Goal: Information Seeking & Learning: Learn about a topic

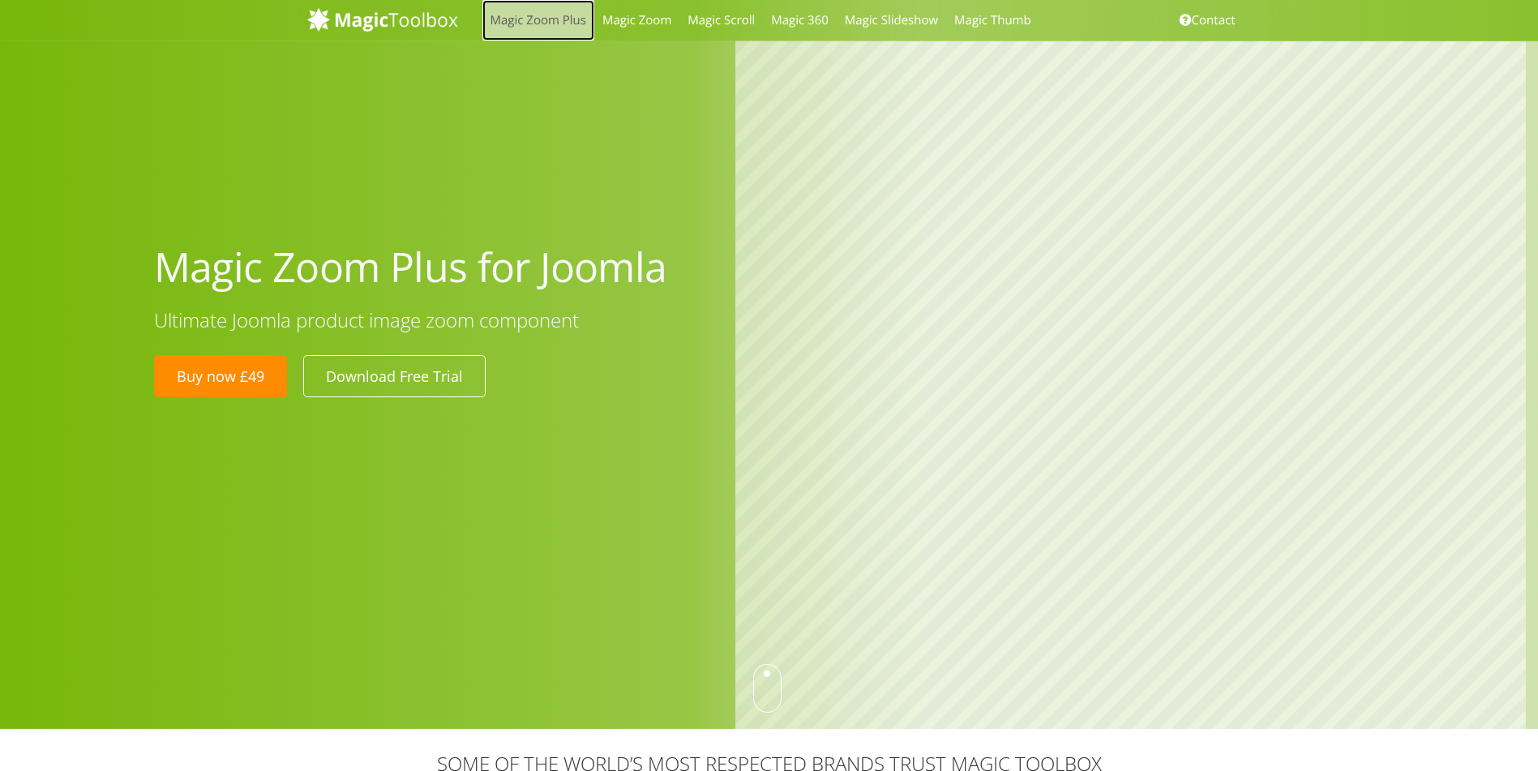
click at [543, 20] on link "Magic Zoom Plus" at bounding box center [538, 20] width 112 height 41
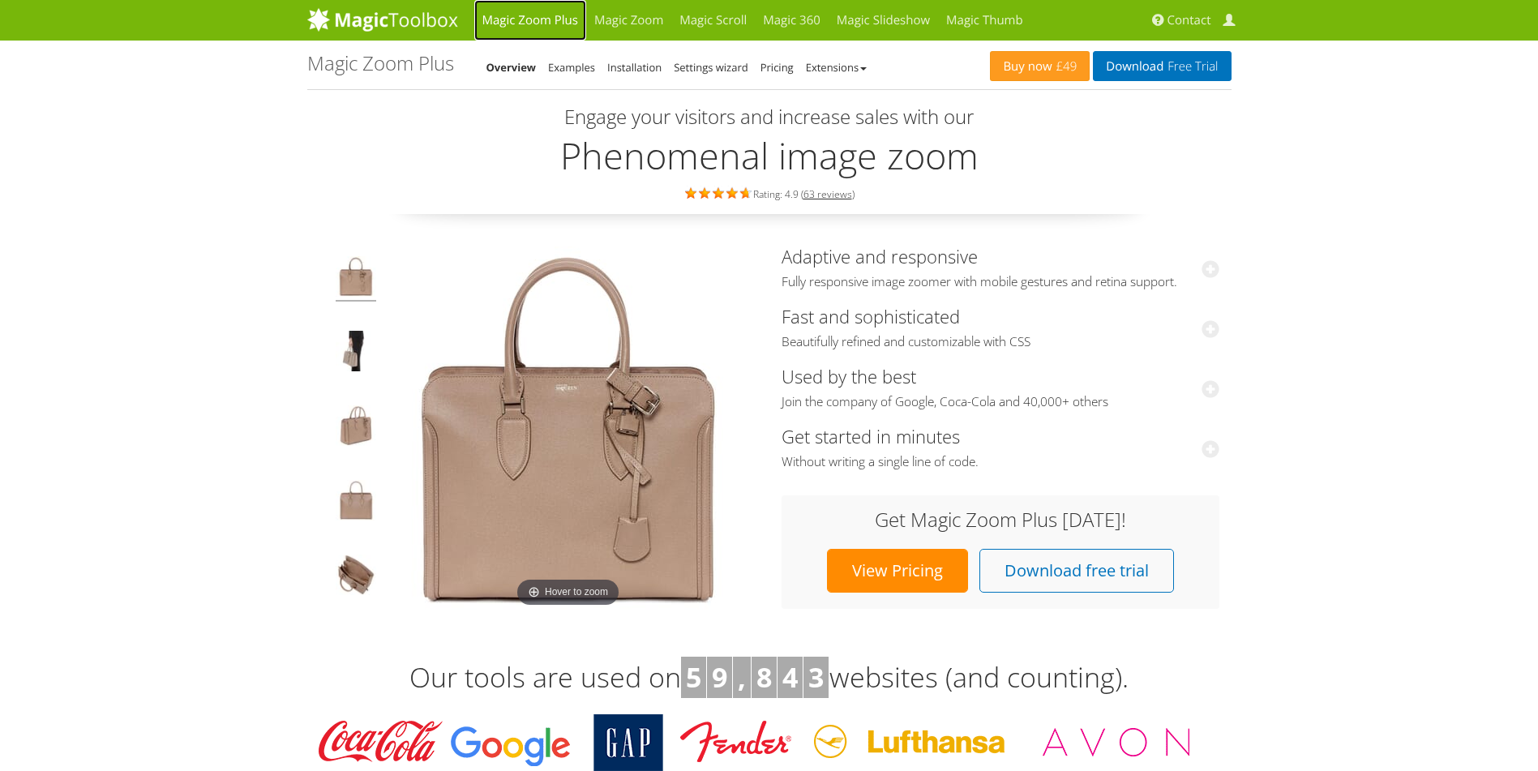
click at [543, 17] on link "Magic Zoom Plus" at bounding box center [530, 20] width 112 height 41
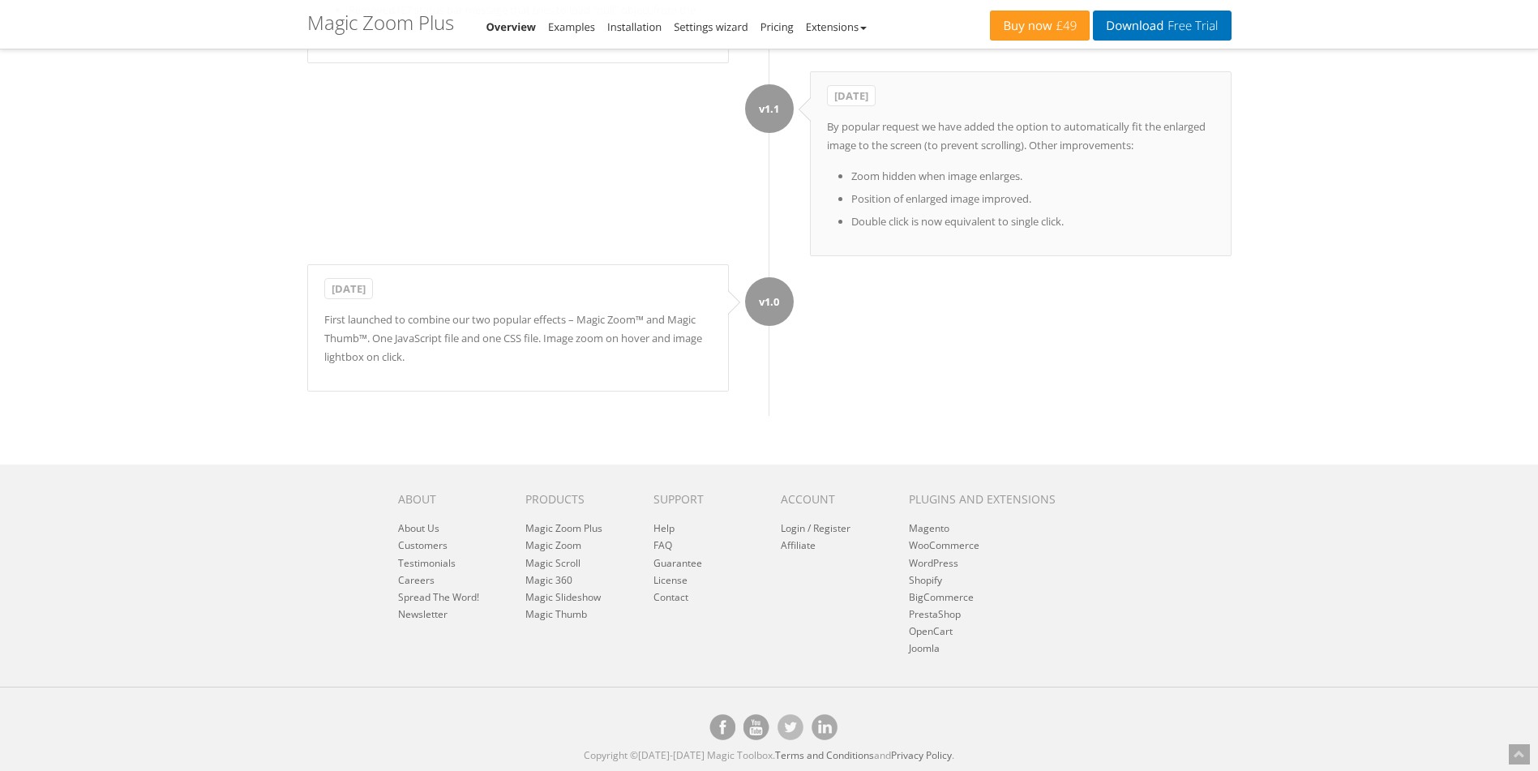
scroll to position [15938, 0]
click at [670, 527] on link "Help" at bounding box center [663, 528] width 21 height 14
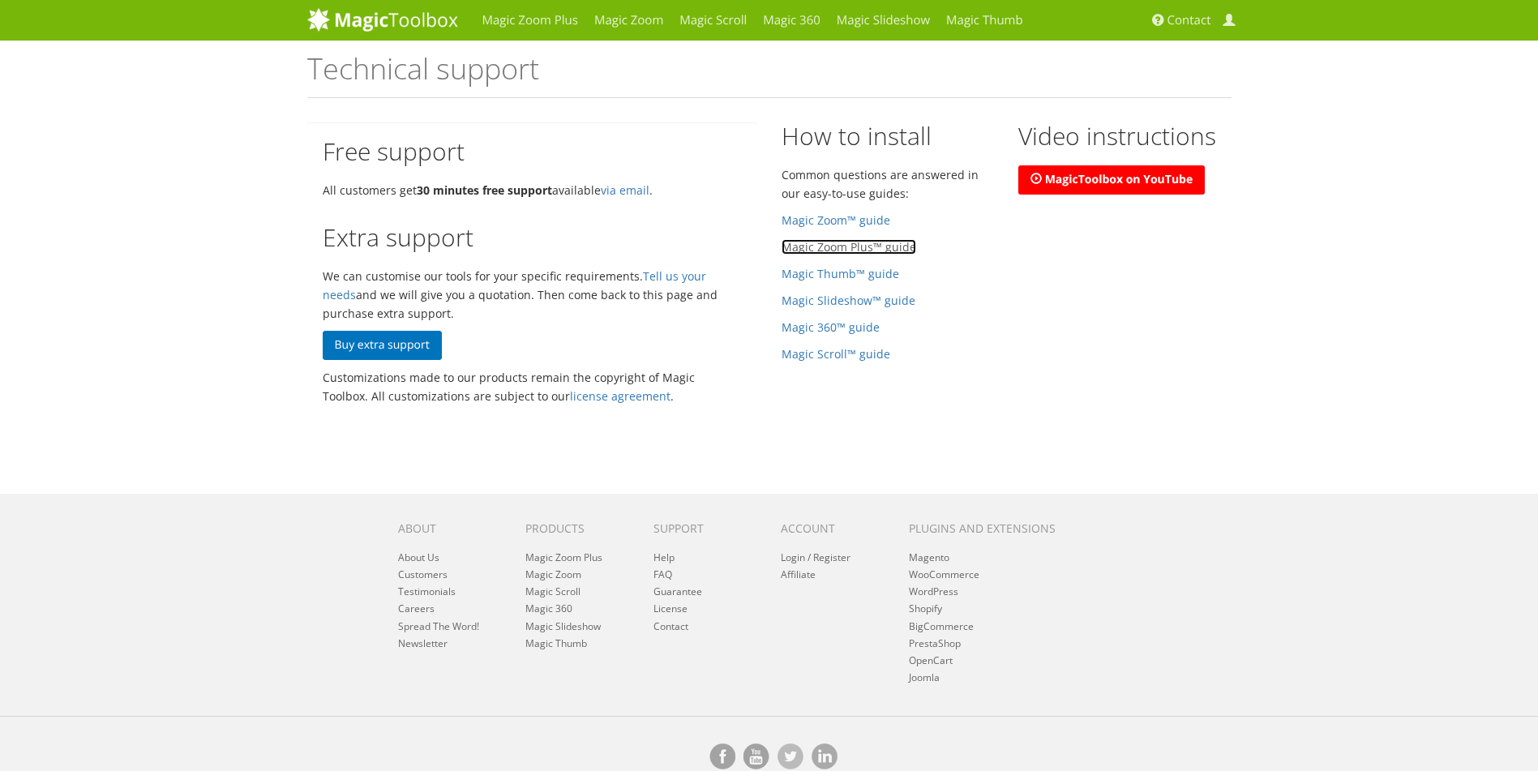
click at [821, 251] on link "Magic Zoom Plus™ guide" at bounding box center [849, 246] width 135 height 15
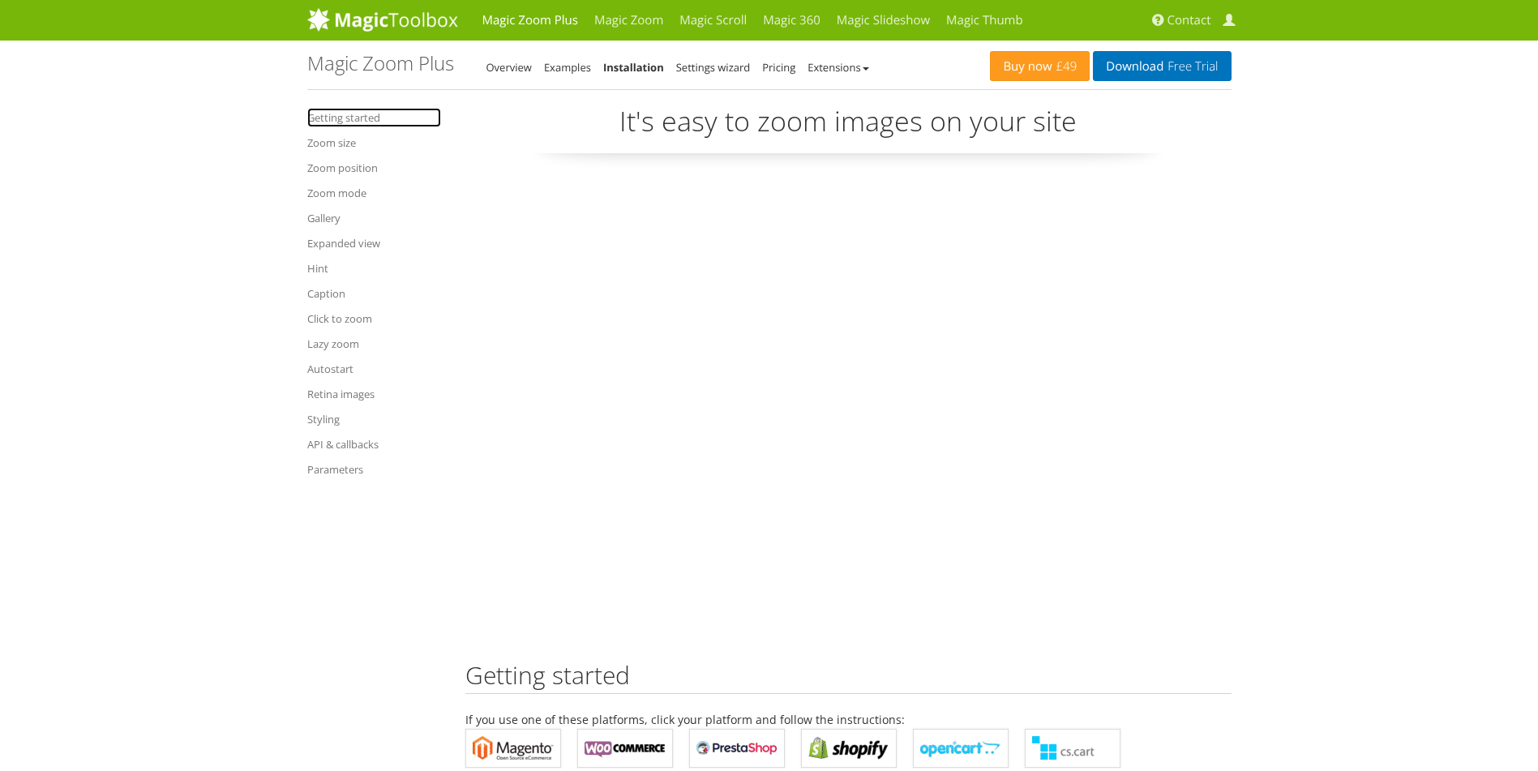
click at [357, 115] on link "Getting started" at bounding box center [374, 117] width 134 height 19
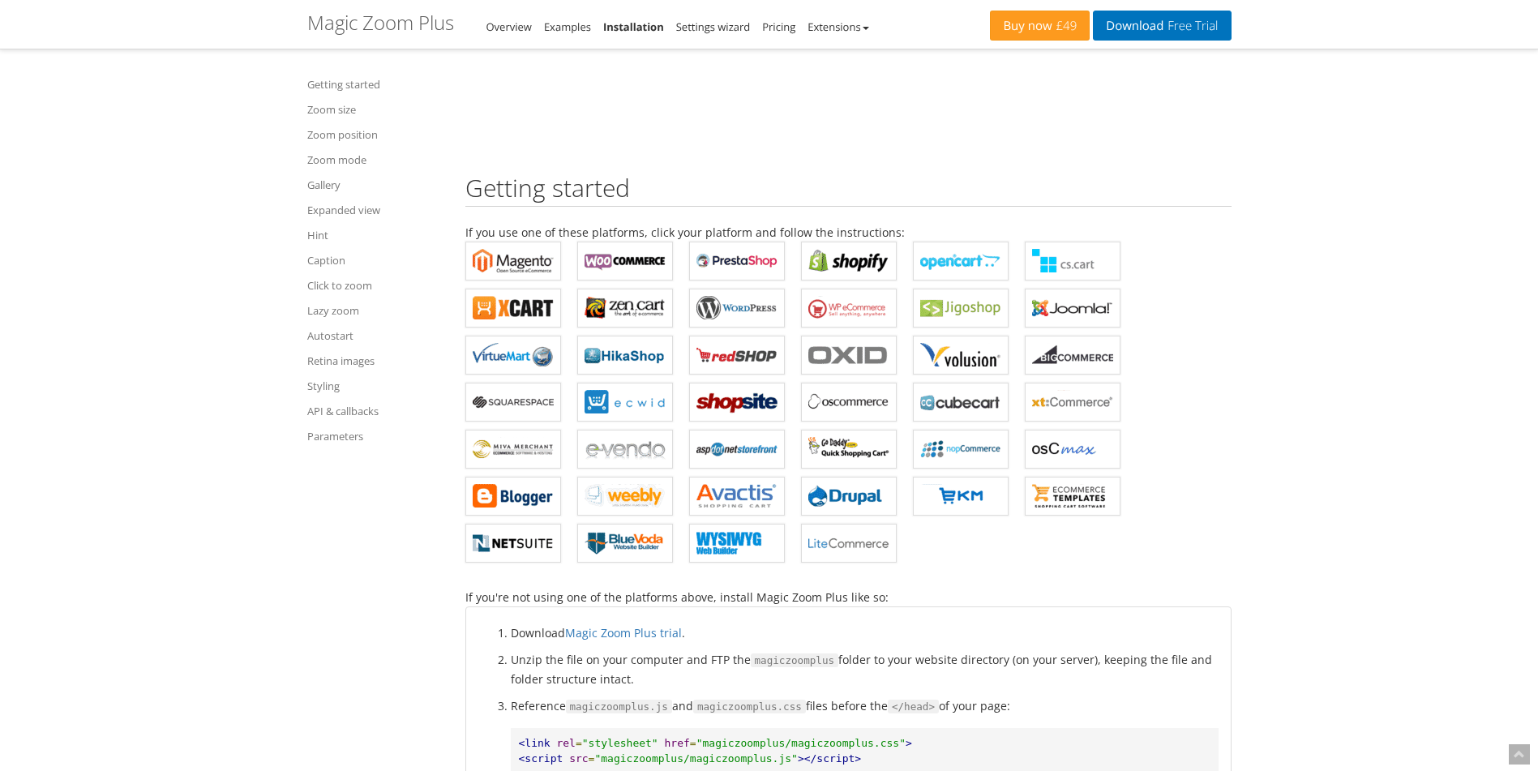
scroll to position [568, 0]
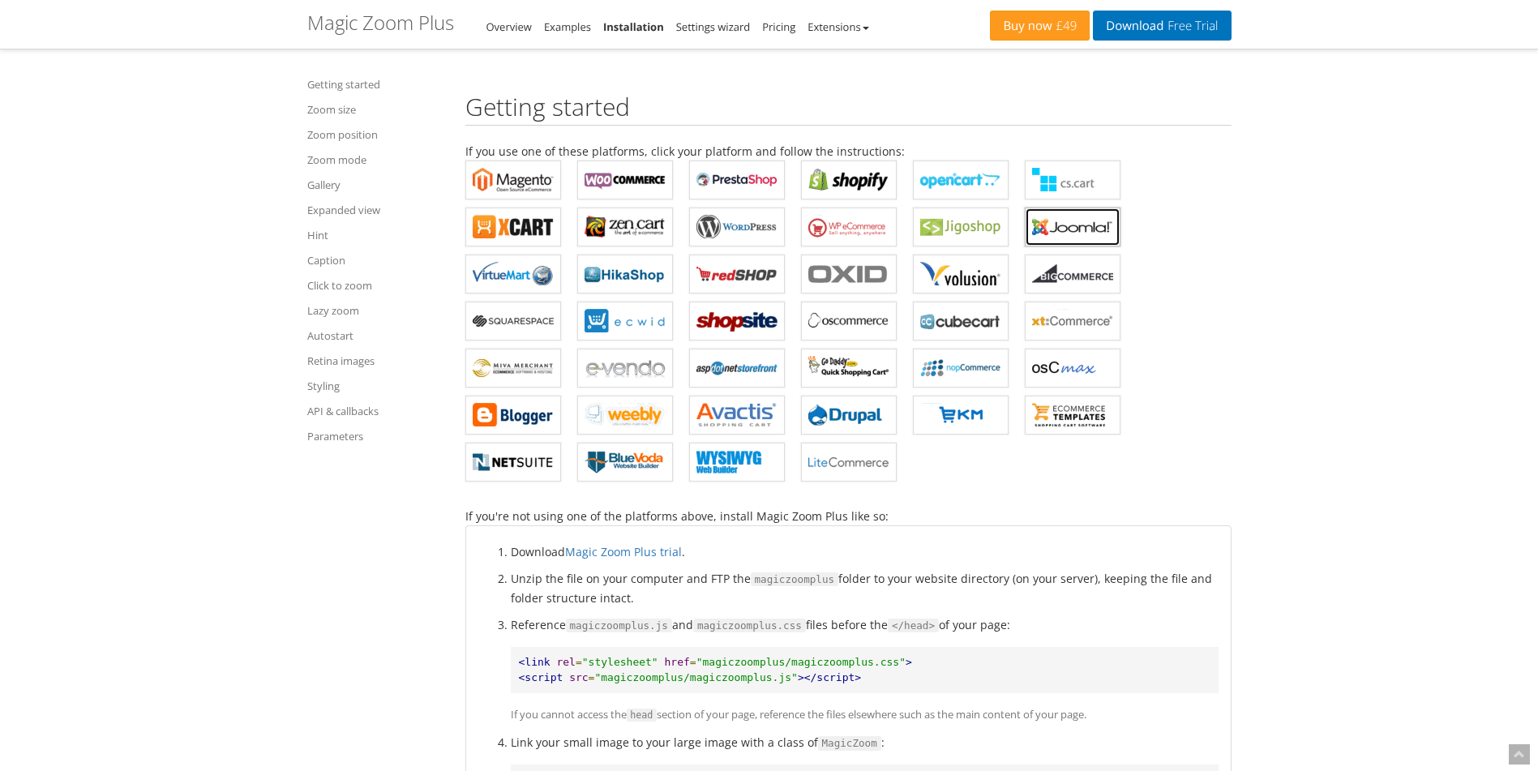
click at [1070, 229] on b "Magic Zoom Plus for Joomla" at bounding box center [1072, 227] width 81 height 24
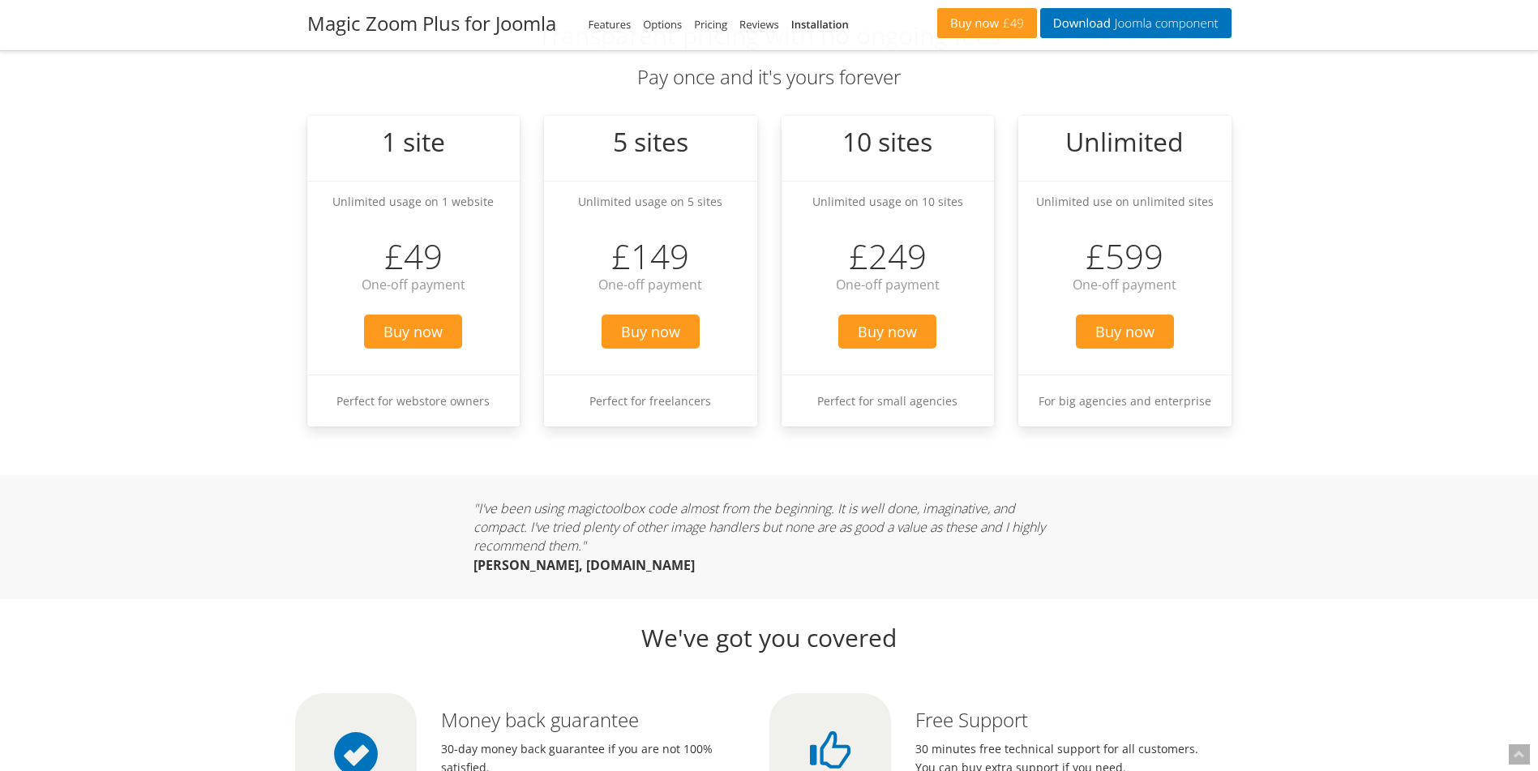
scroll to position [4754, 0]
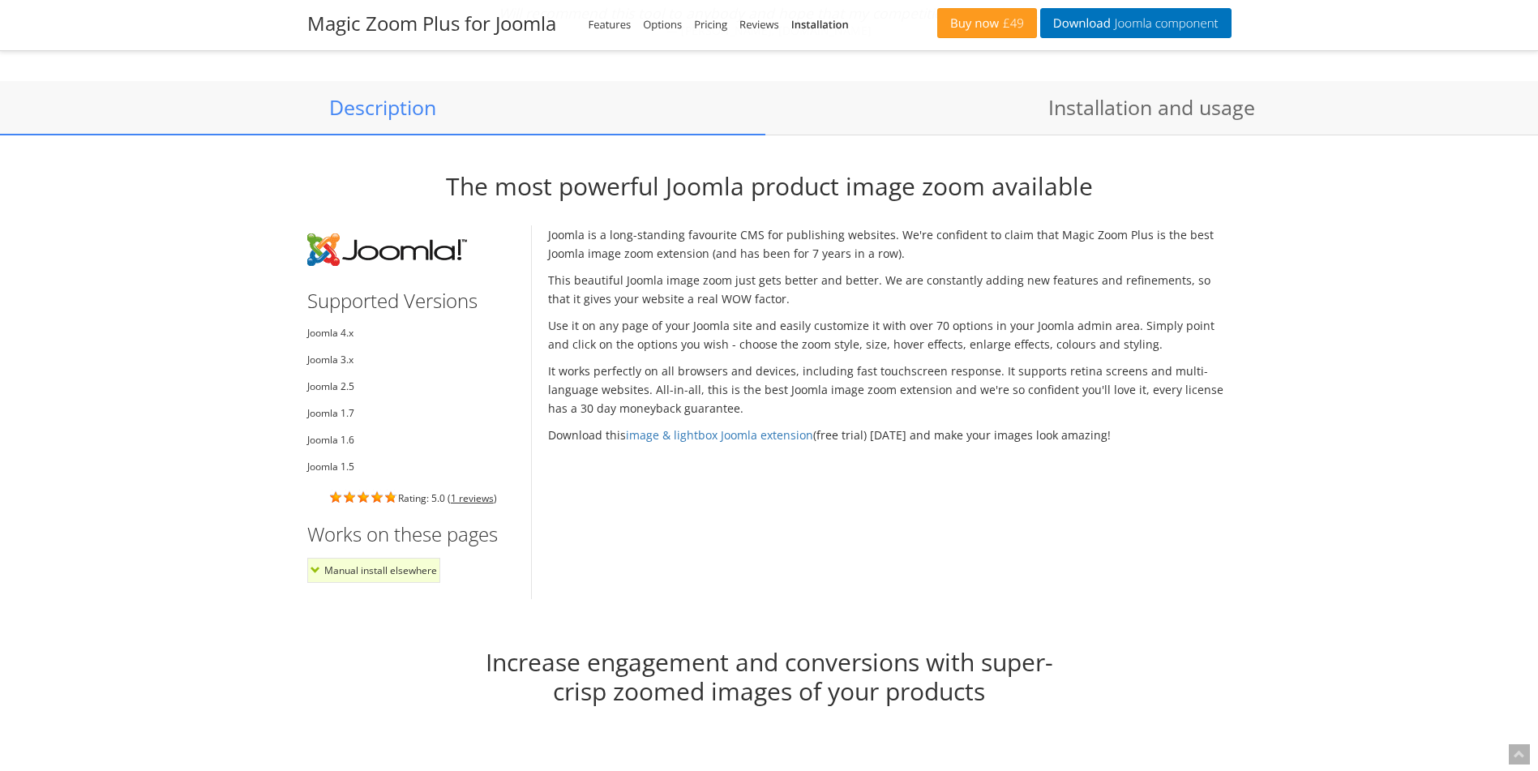
scroll to position [1378, 0]
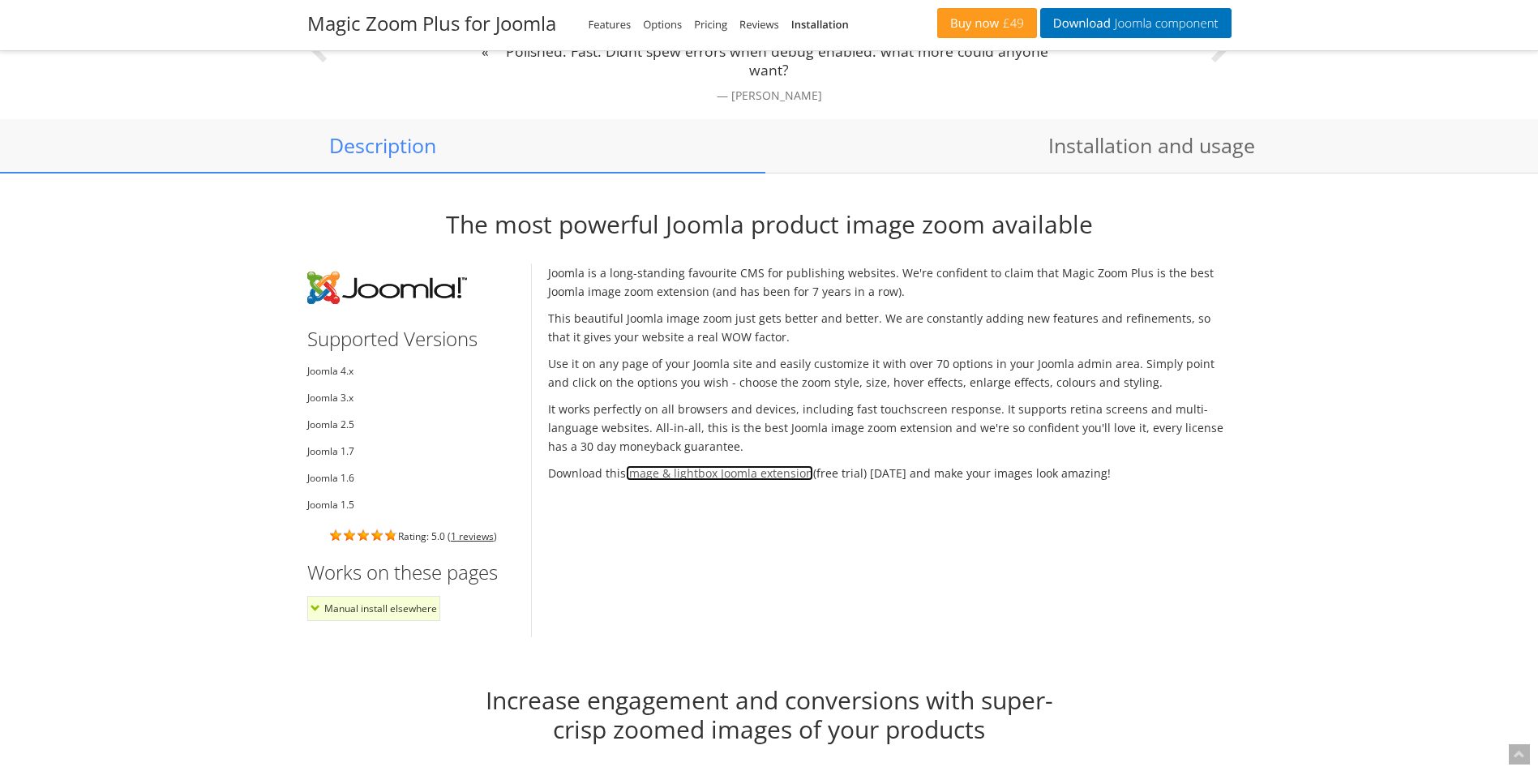
click at [732, 474] on link "image & lightbox Joomla extension" at bounding box center [719, 472] width 187 height 15
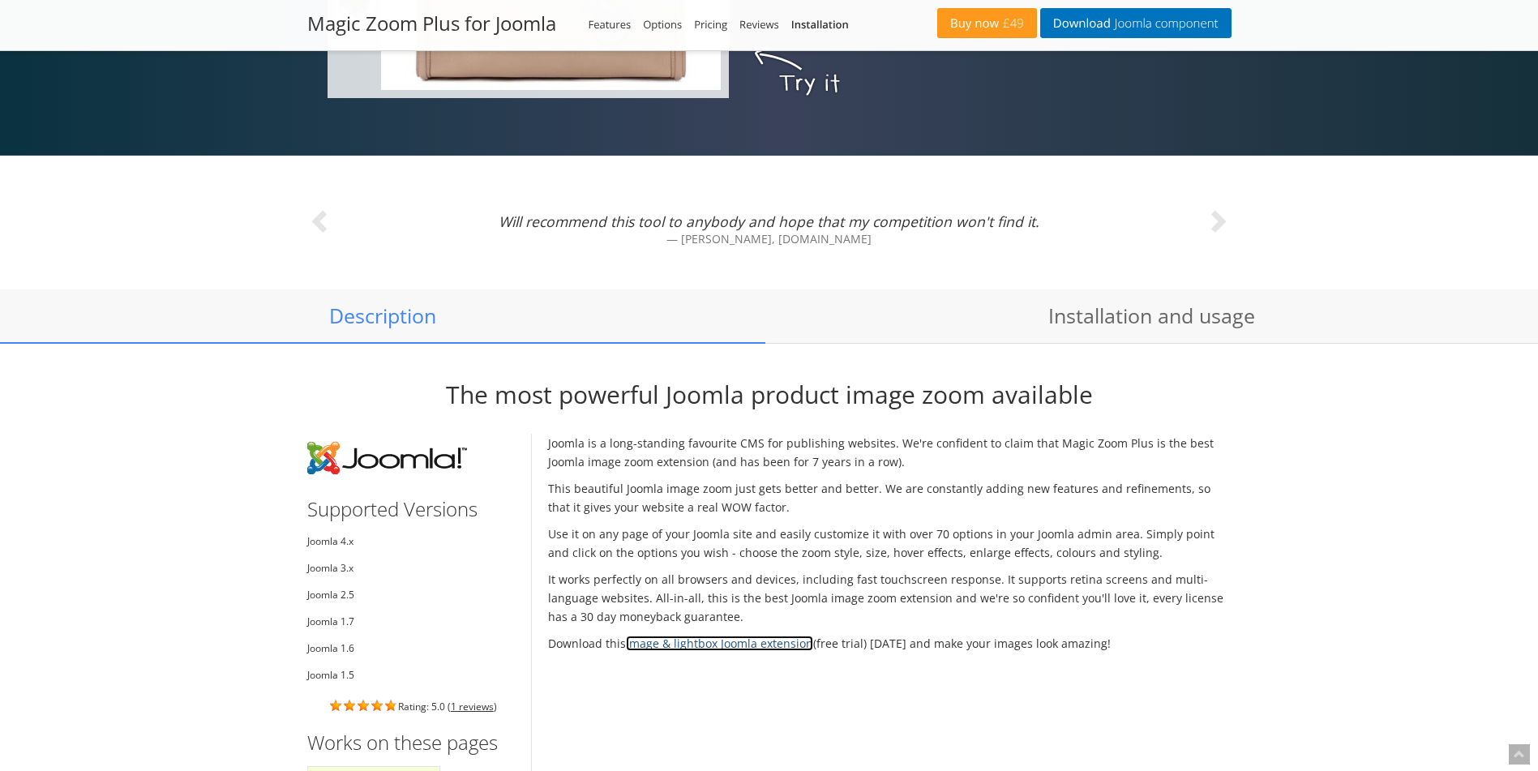
scroll to position [1459, 0]
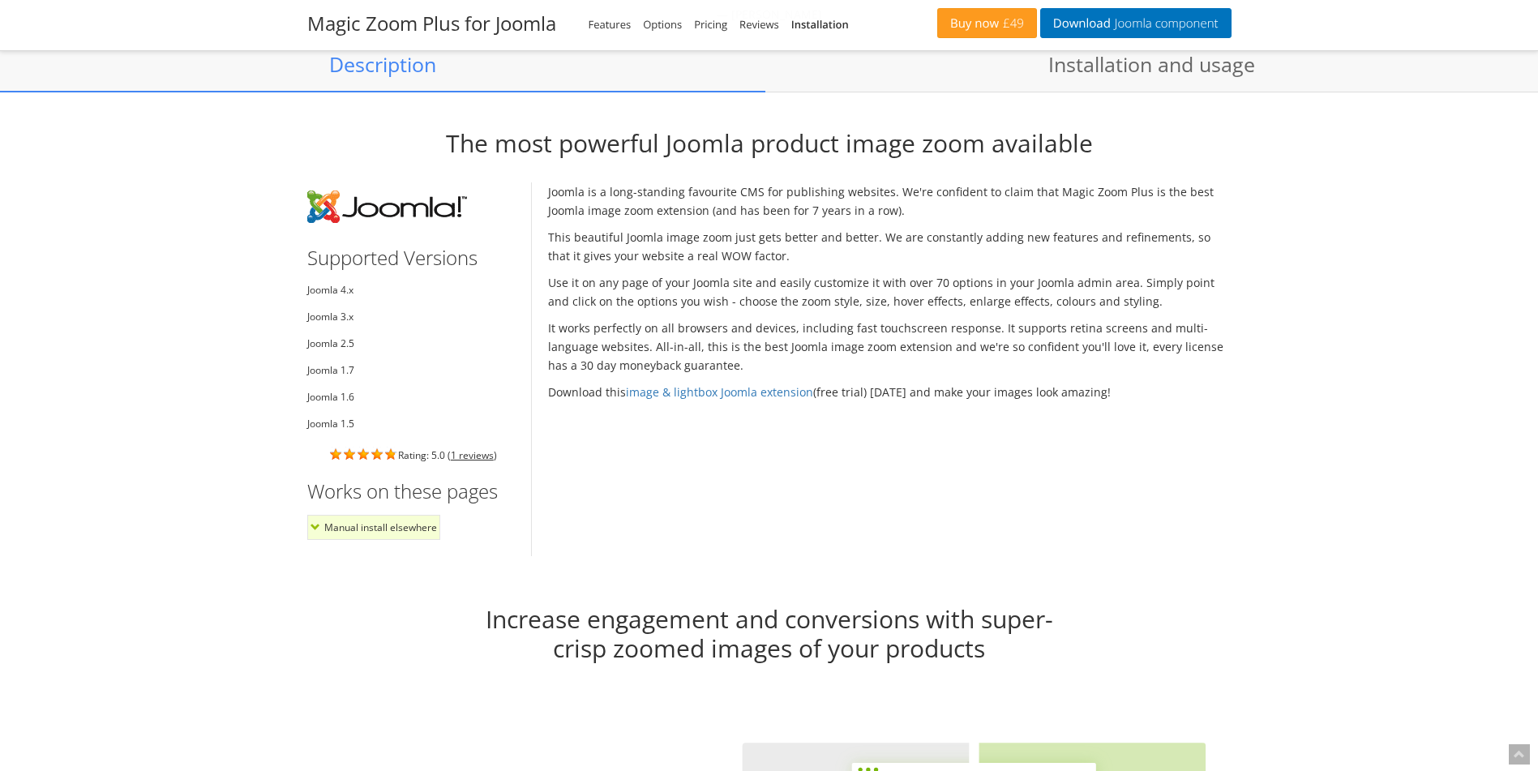
click at [338, 529] on li "Manual install elsewhere" at bounding box center [373, 527] width 133 height 25
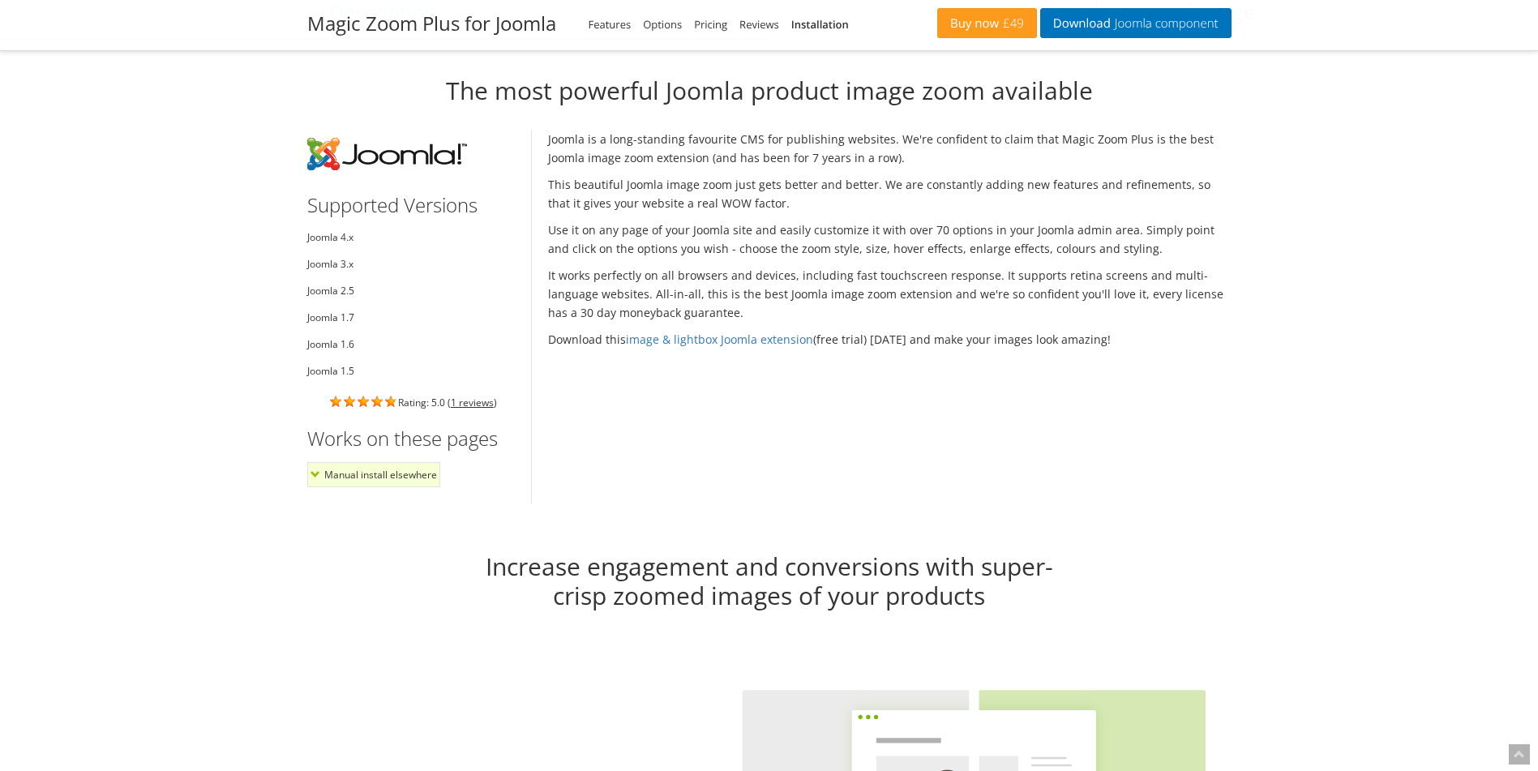
scroll to position [1540, 0]
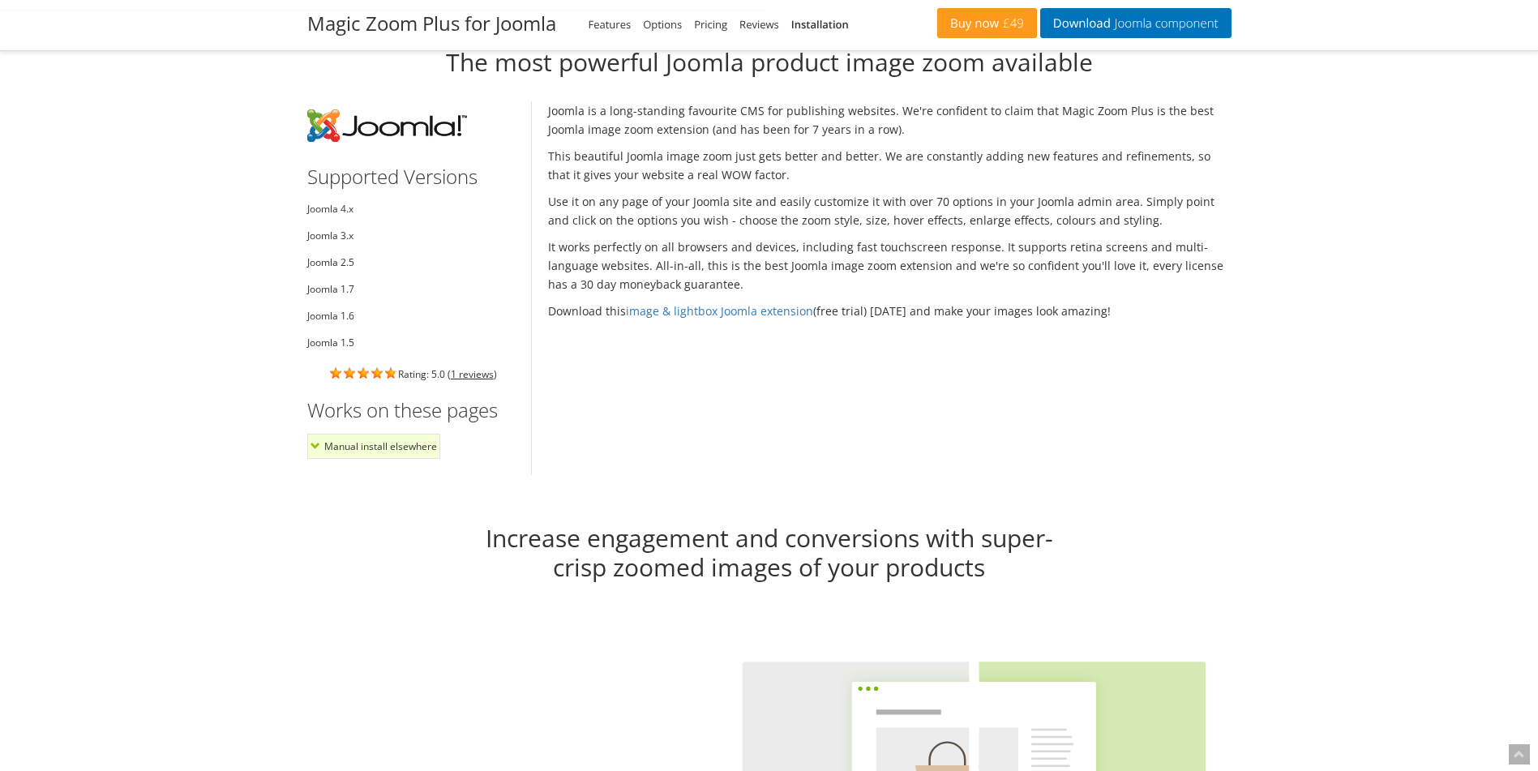
click at [312, 445] on li "Manual install elsewhere" at bounding box center [373, 446] width 133 height 25
click at [366, 446] on li "Manual install elsewhere" at bounding box center [373, 446] width 133 height 25
click at [388, 446] on li "Manual install elsewhere" at bounding box center [373, 446] width 133 height 25
click at [406, 449] on li "Manual install elsewhere" at bounding box center [373, 446] width 133 height 25
click at [419, 449] on li "Manual install elsewhere" at bounding box center [373, 446] width 133 height 25
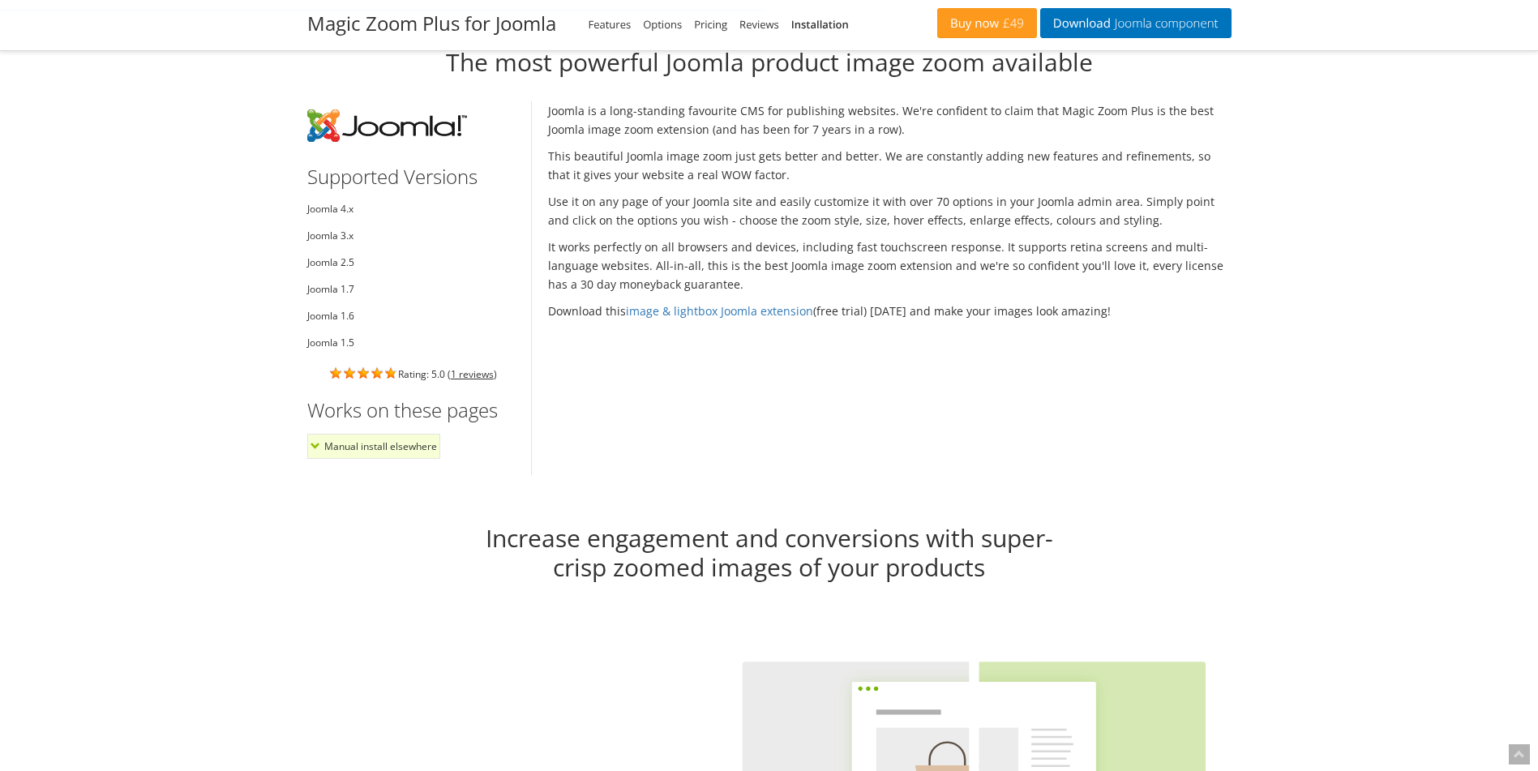
click at [366, 447] on li "Manual install elsewhere" at bounding box center [373, 446] width 133 height 25
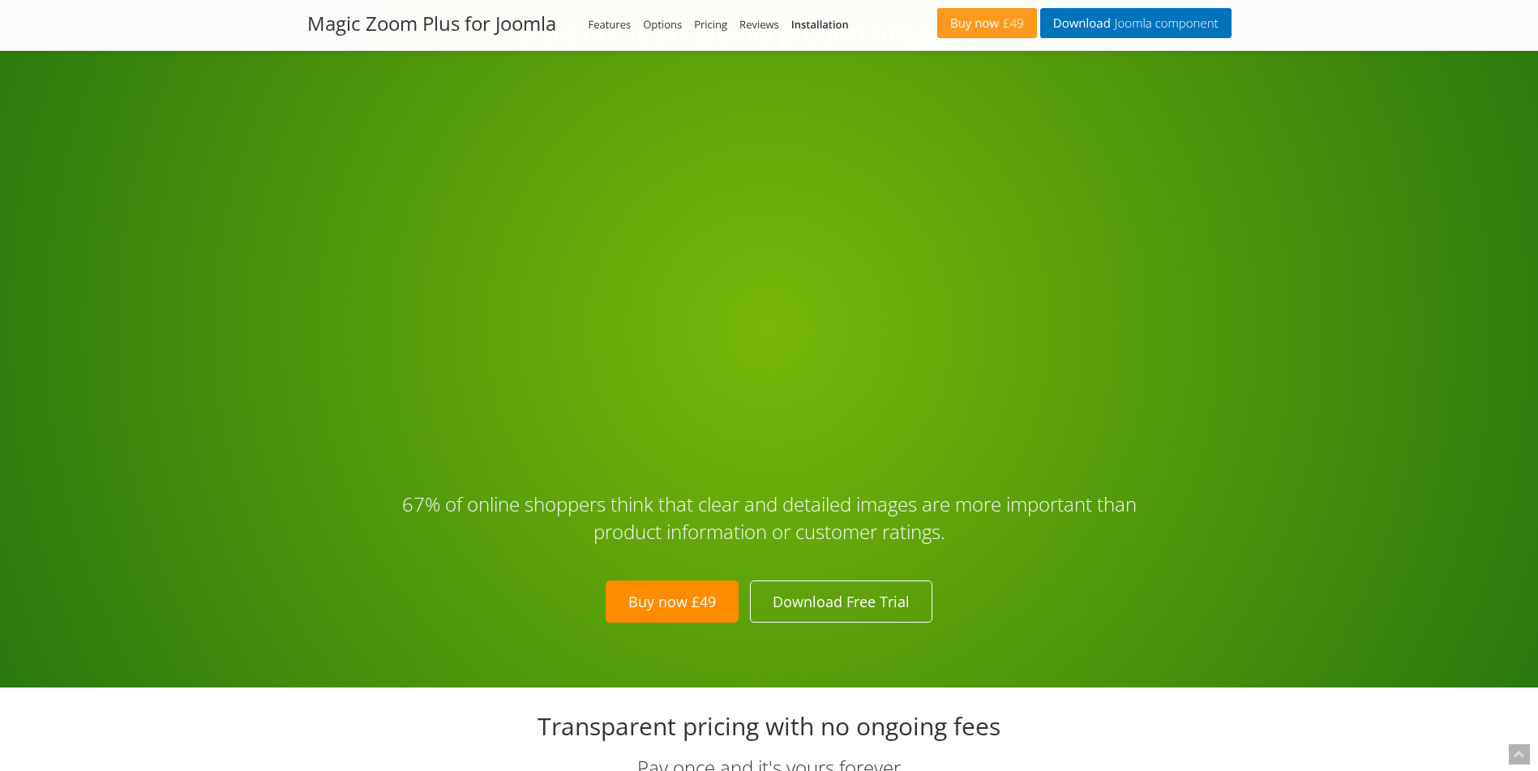
scroll to position [4095, 0]
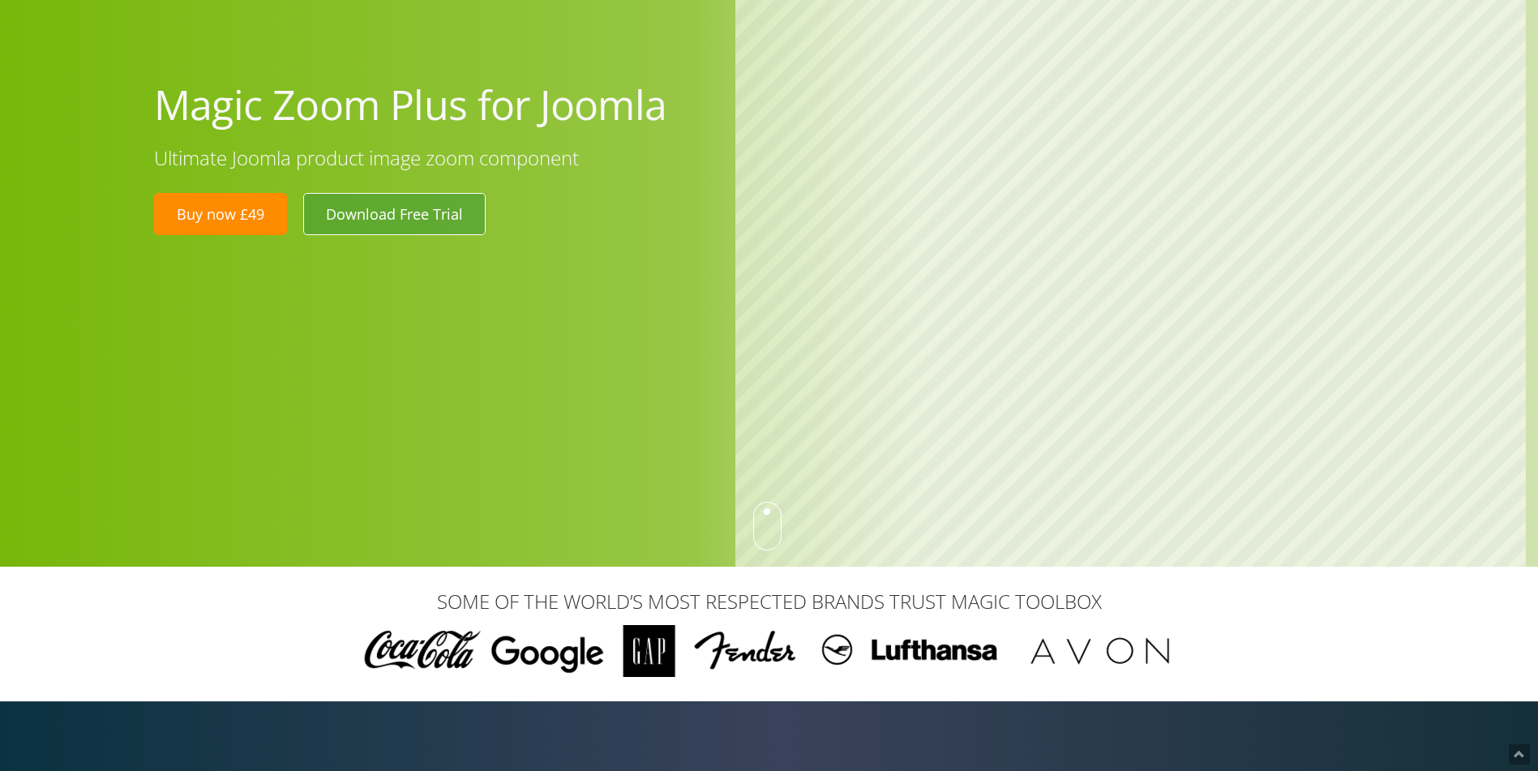
scroll to position [81, 0]
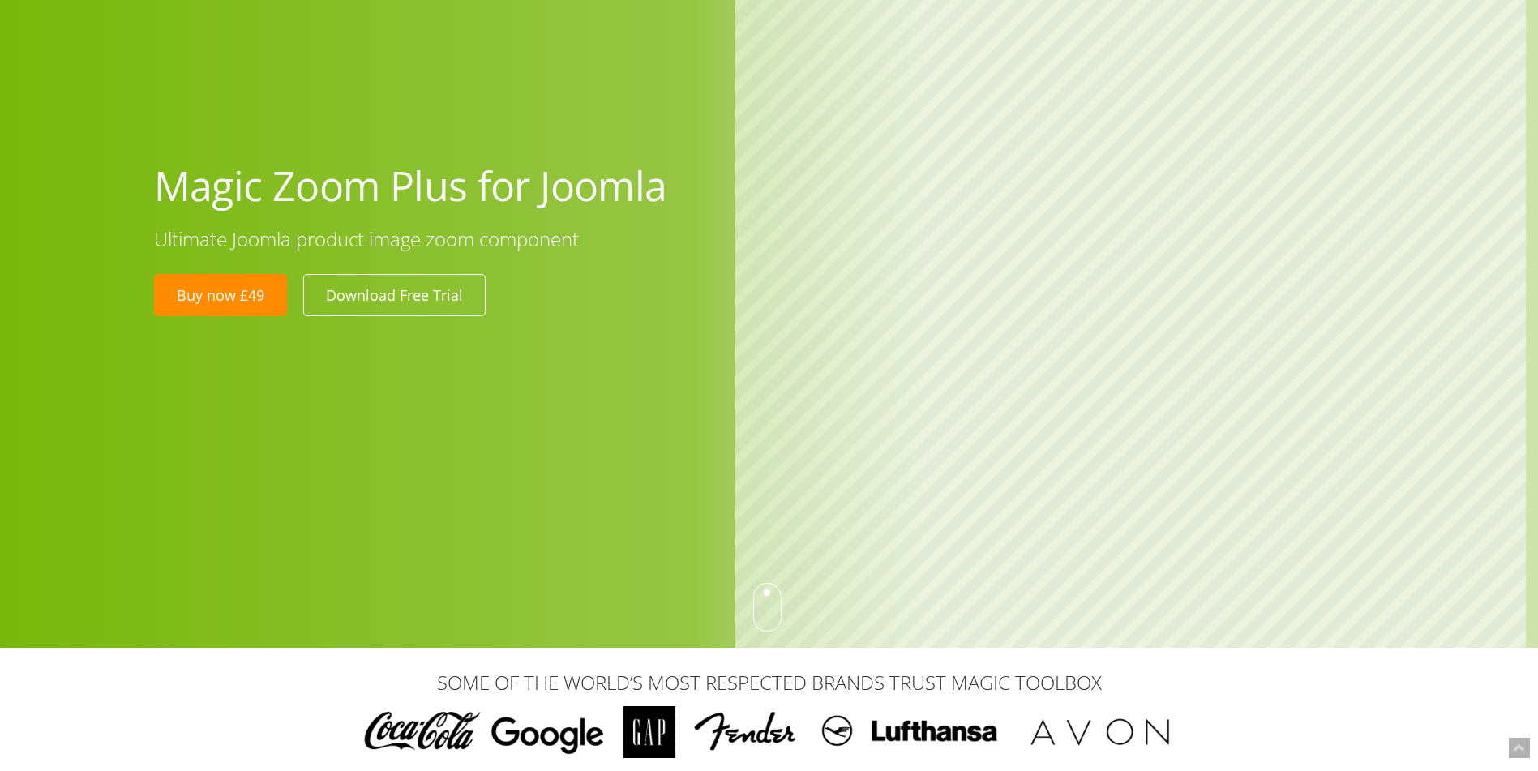
drag, startPoint x: 153, startPoint y: 183, endPoint x: 672, endPoint y: 191, distance: 519.0
click at [672, 191] on div "Magic Zoom Plus for Joomla Ultimate Joomla product image zoom component Buy now…" at bounding box center [433, 235] width 582 height 182
copy h1 "Magic Zoom Plus for Joomla"
click at [378, 413] on div at bounding box center [769, 283] width 1538 height 729
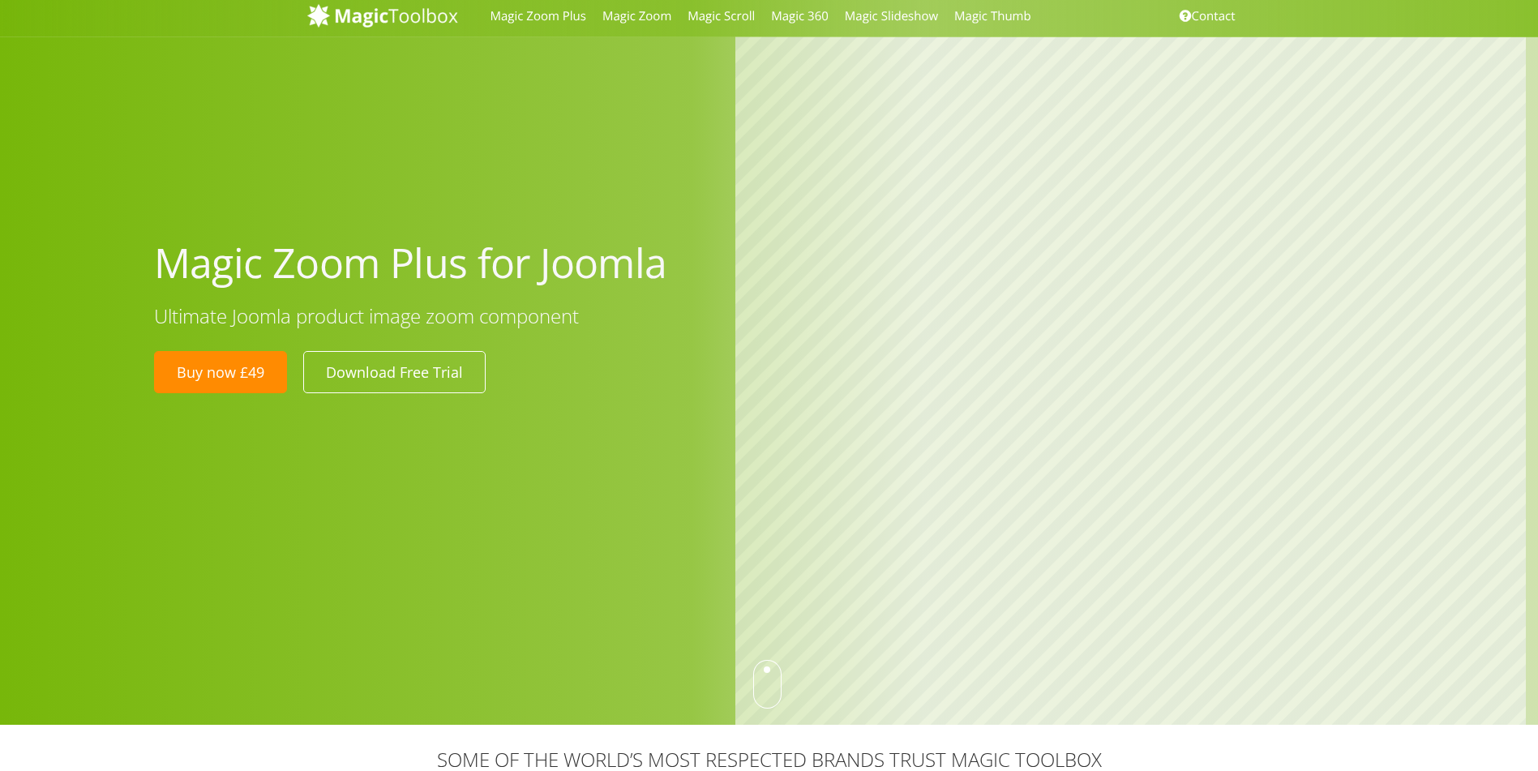
scroll to position [0, 0]
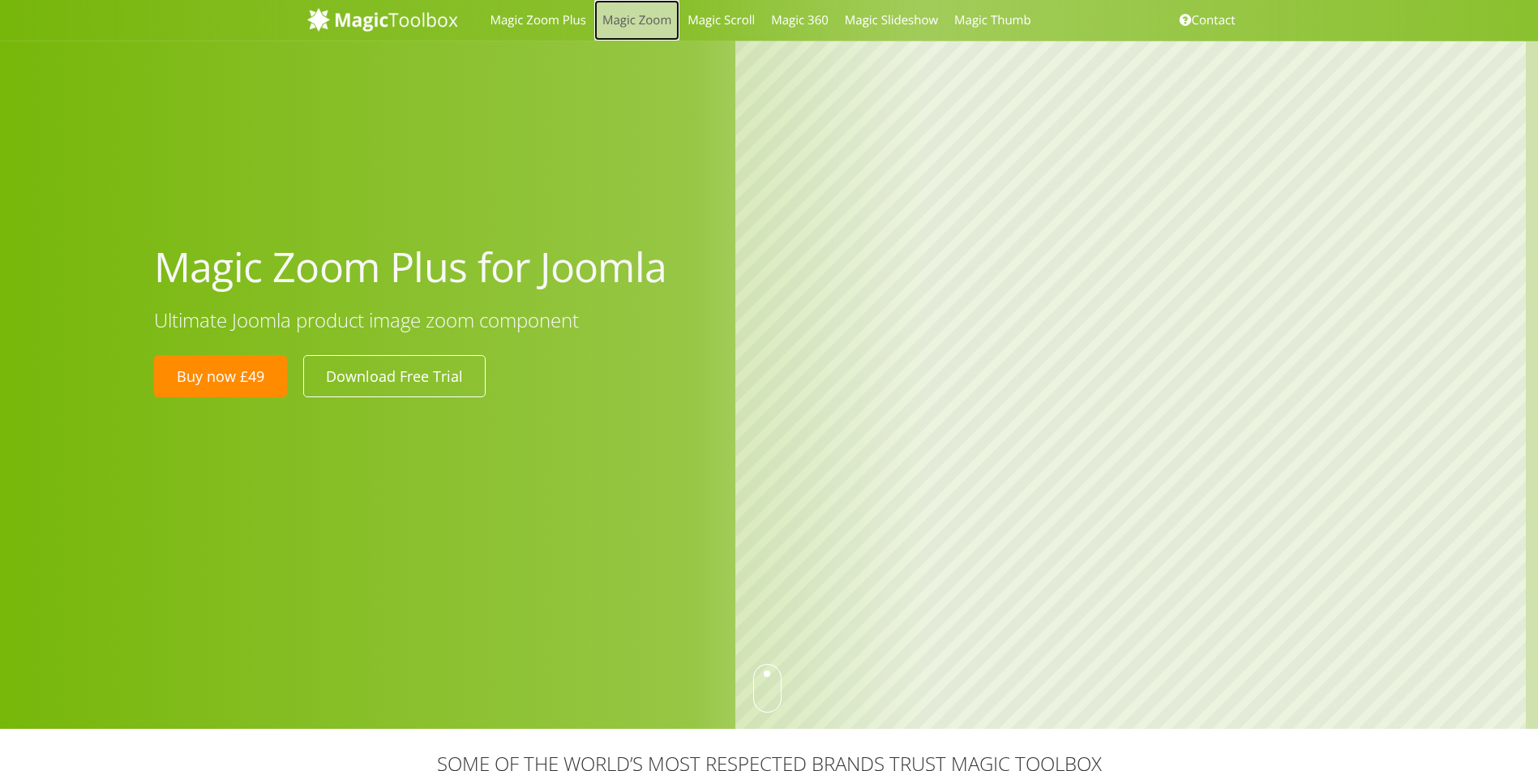
click at [639, 19] on link "Magic Zoom" at bounding box center [636, 20] width 85 height 41
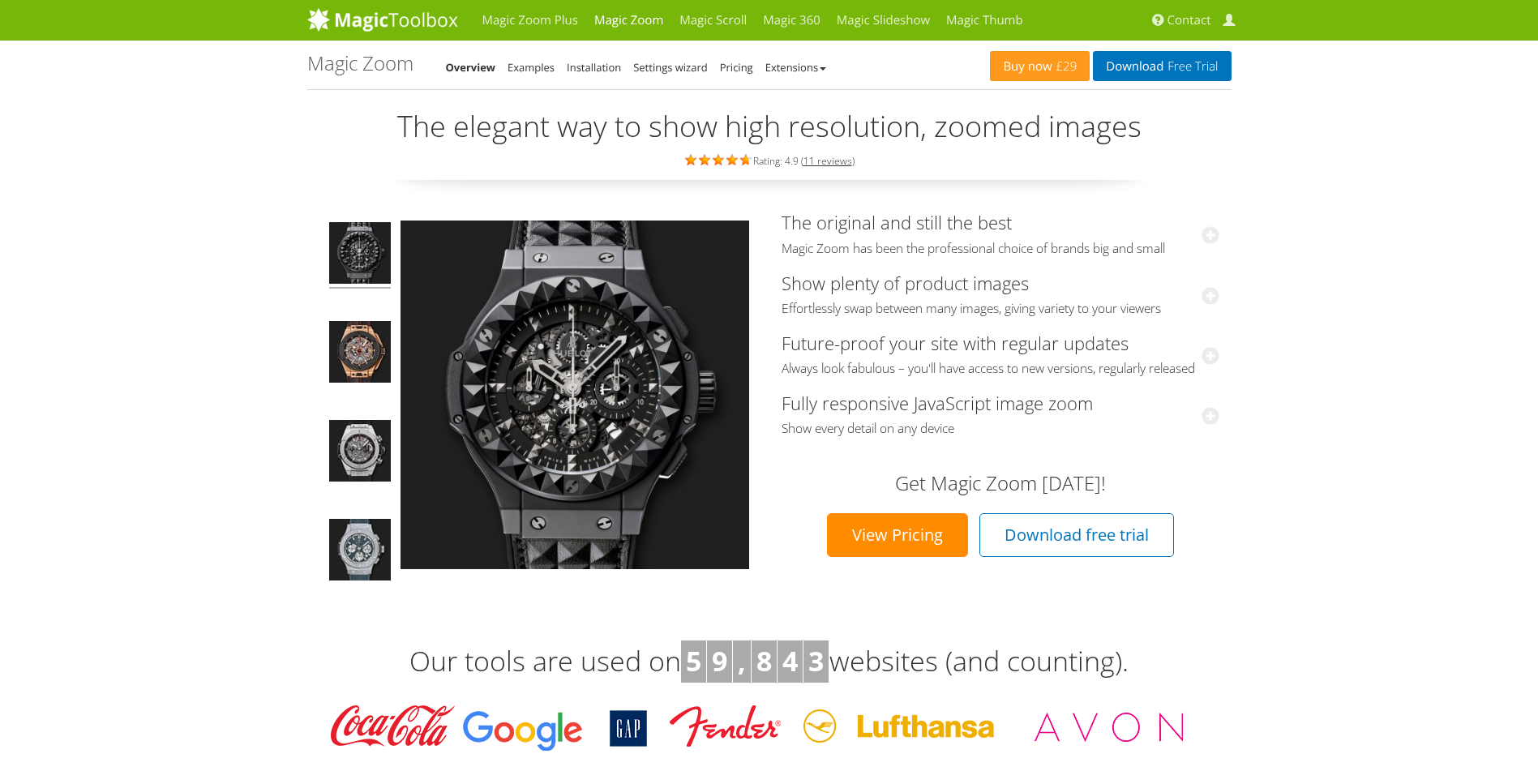
click at [896, 551] on link "View Pricing" at bounding box center [897, 535] width 141 height 44
click at [521, 17] on link "Magic Zoom Plus" at bounding box center [530, 20] width 112 height 41
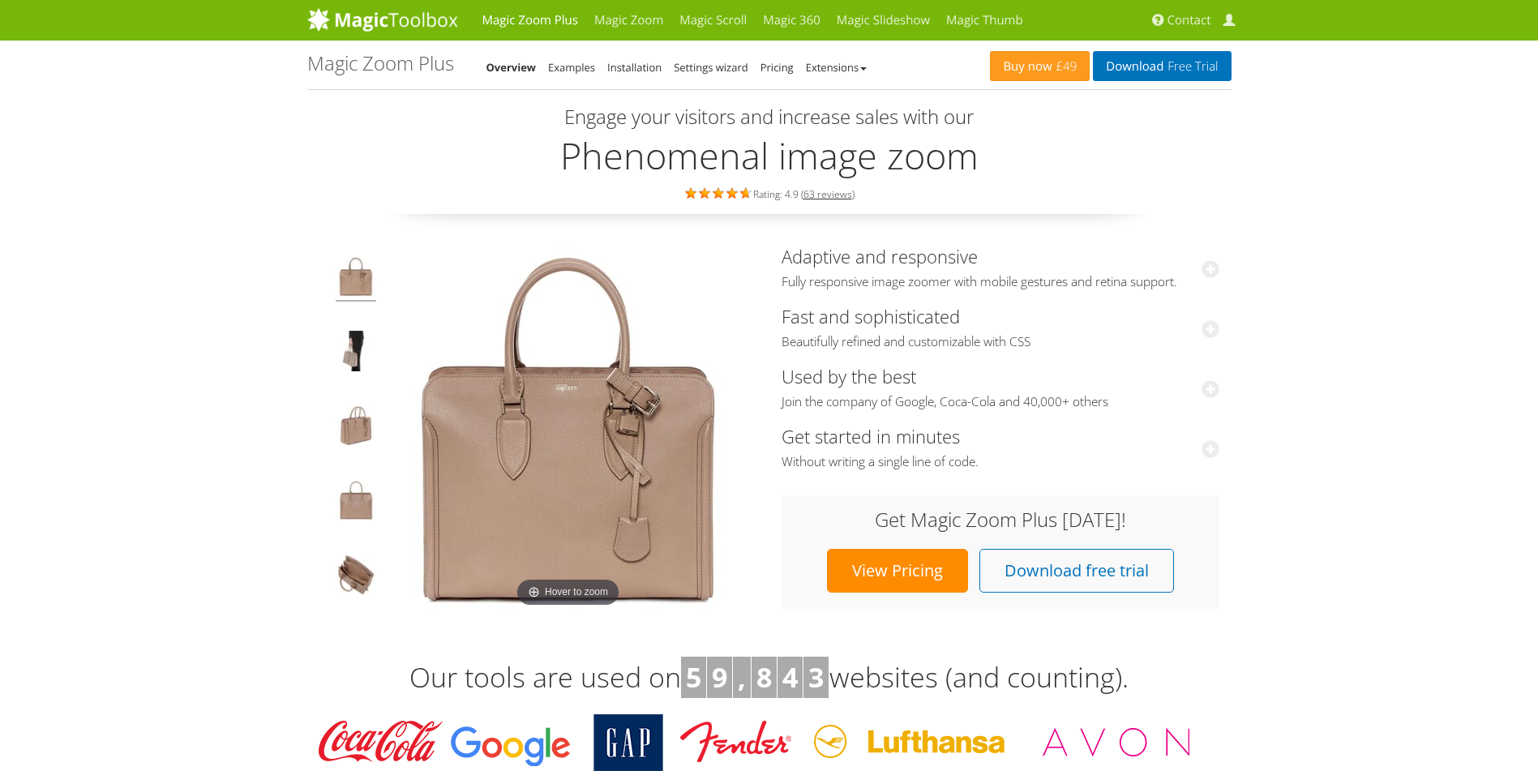
click at [899, 575] on link "View Pricing" at bounding box center [897, 571] width 141 height 44
click at [352, 278] on img at bounding box center [356, 278] width 41 height 45
click at [354, 426] on img at bounding box center [356, 427] width 41 height 45
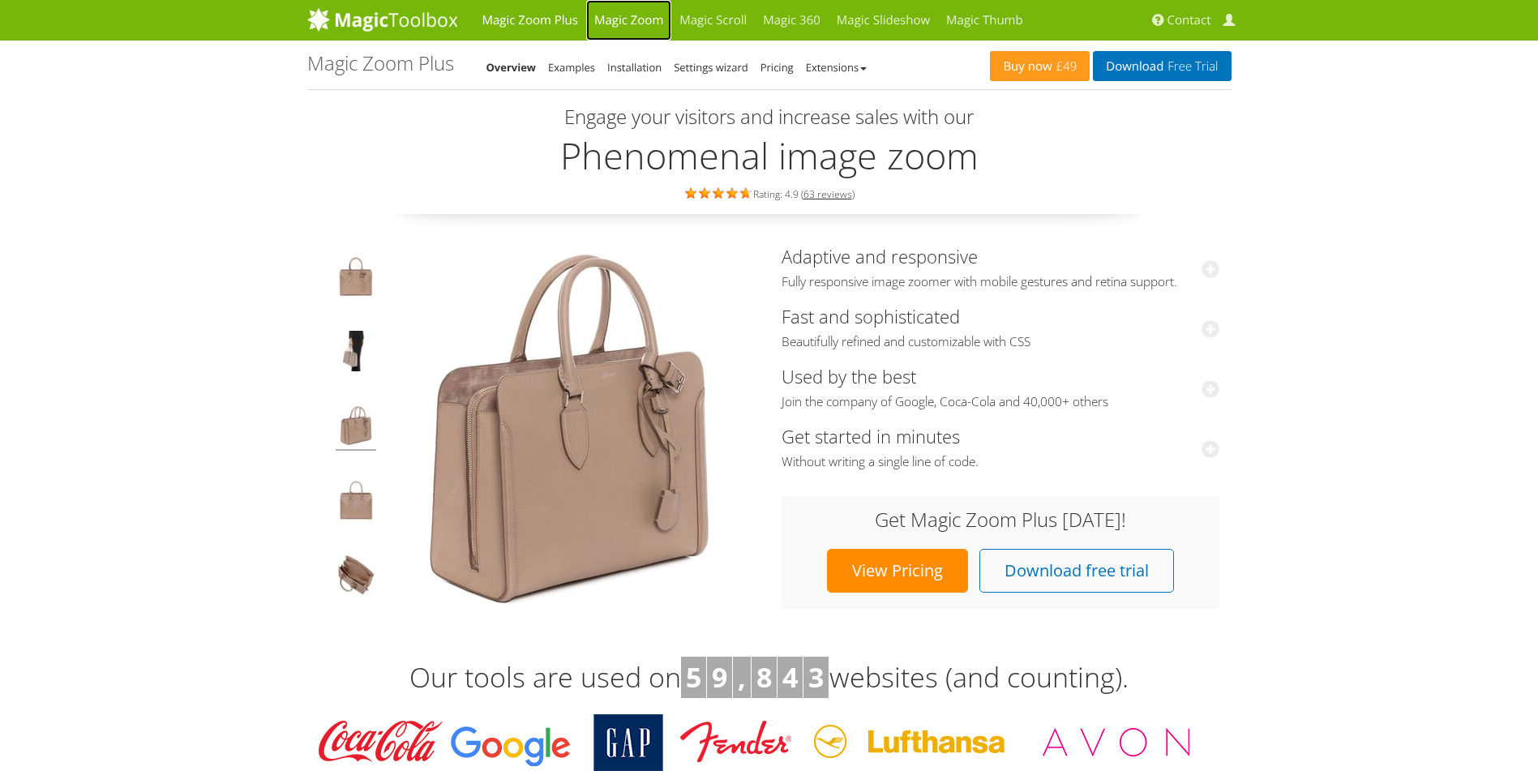
click at [635, 18] on link "Magic Zoom" at bounding box center [628, 20] width 85 height 41
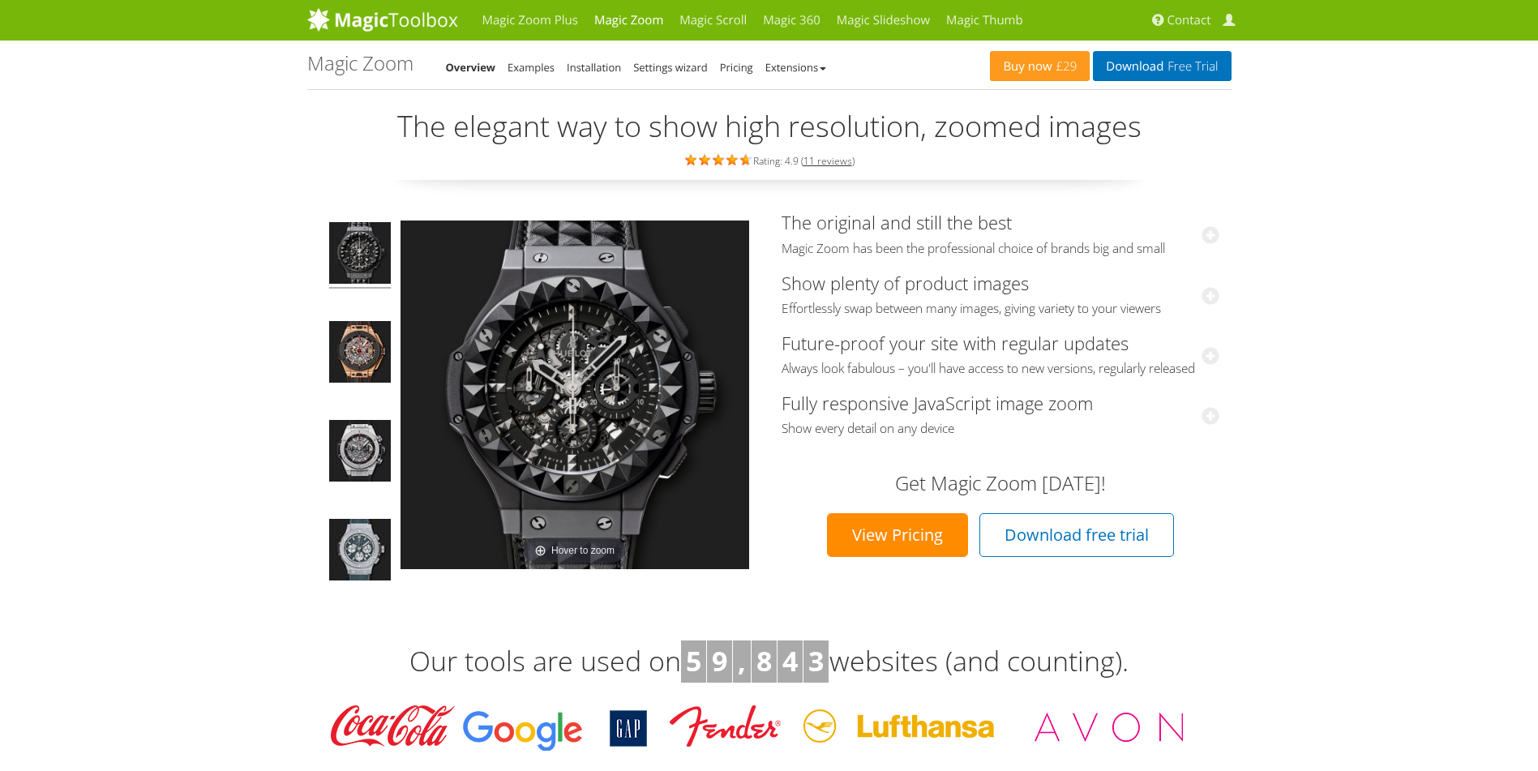
click at [359, 253] on img at bounding box center [360, 255] width 62 height 66
click at [362, 447] on img at bounding box center [360, 453] width 62 height 66
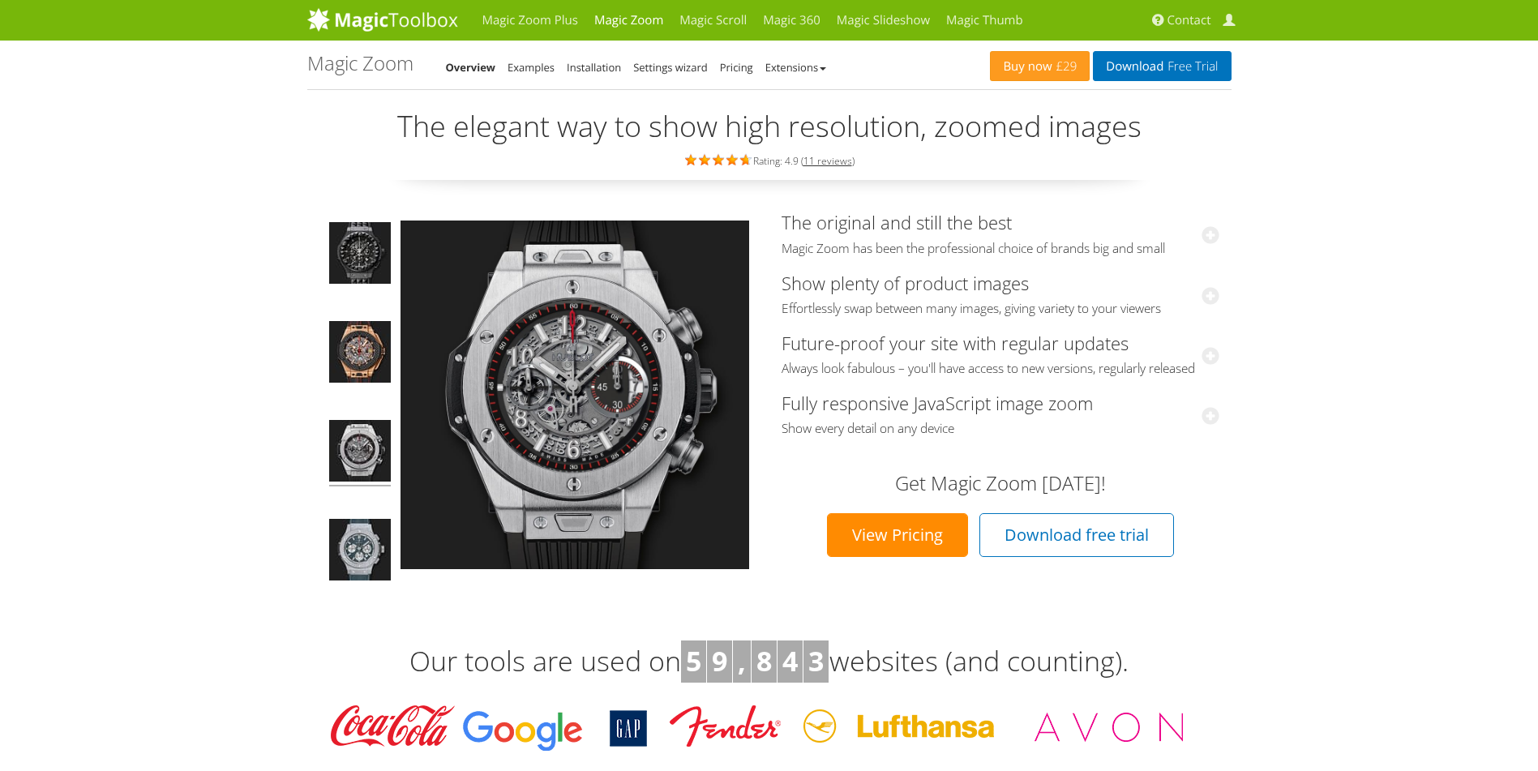
click at [354, 444] on img at bounding box center [360, 453] width 62 height 66
click at [528, 19] on link "Magic Zoom Plus" at bounding box center [530, 20] width 112 height 41
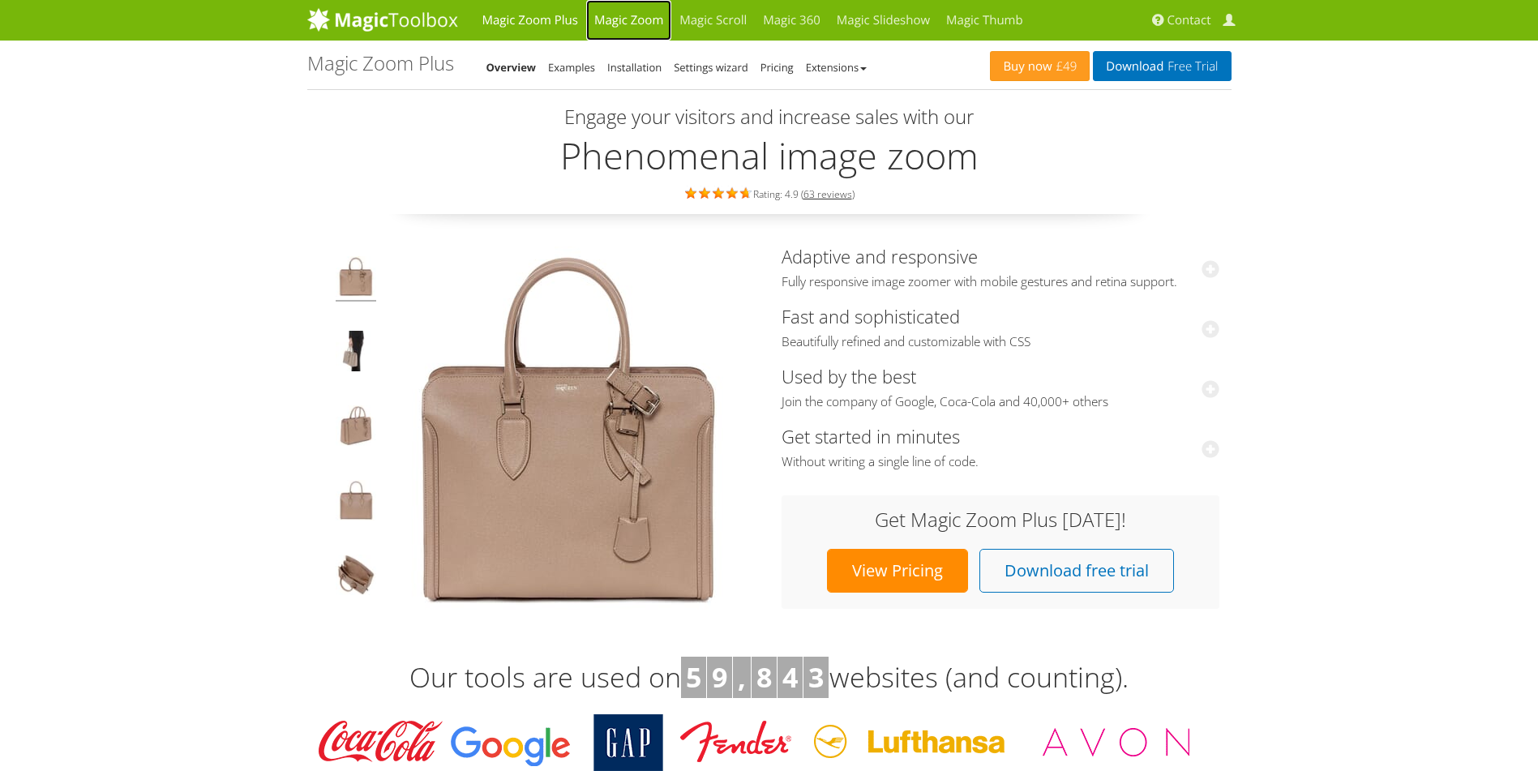
click at [632, 15] on link "Magic Zoom" at bounding box center [628, 20] width 85 height 41
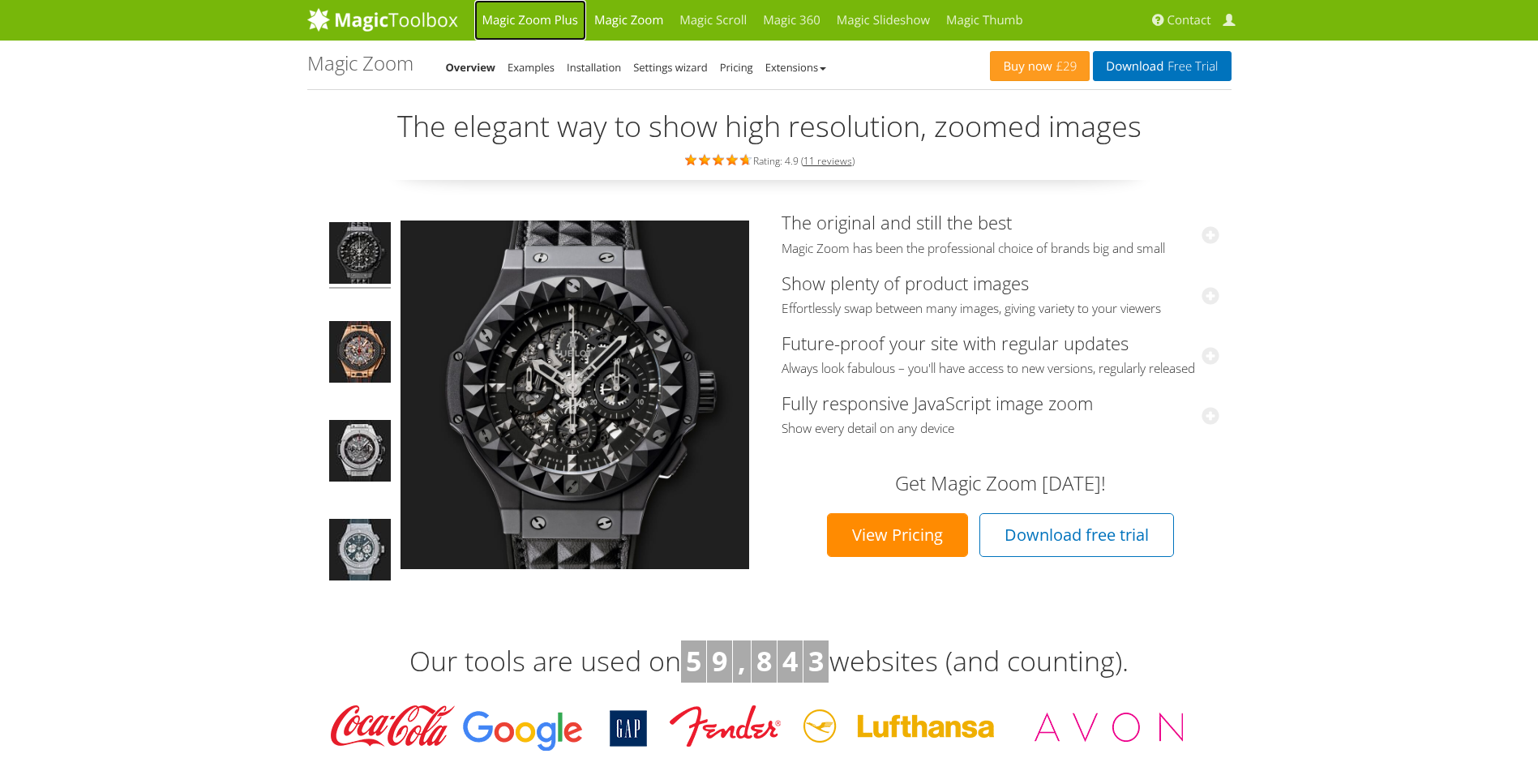
click at [504, 19] on link "Magic Zoom Plus" at bounding box center [530, 20] width 112 height 41
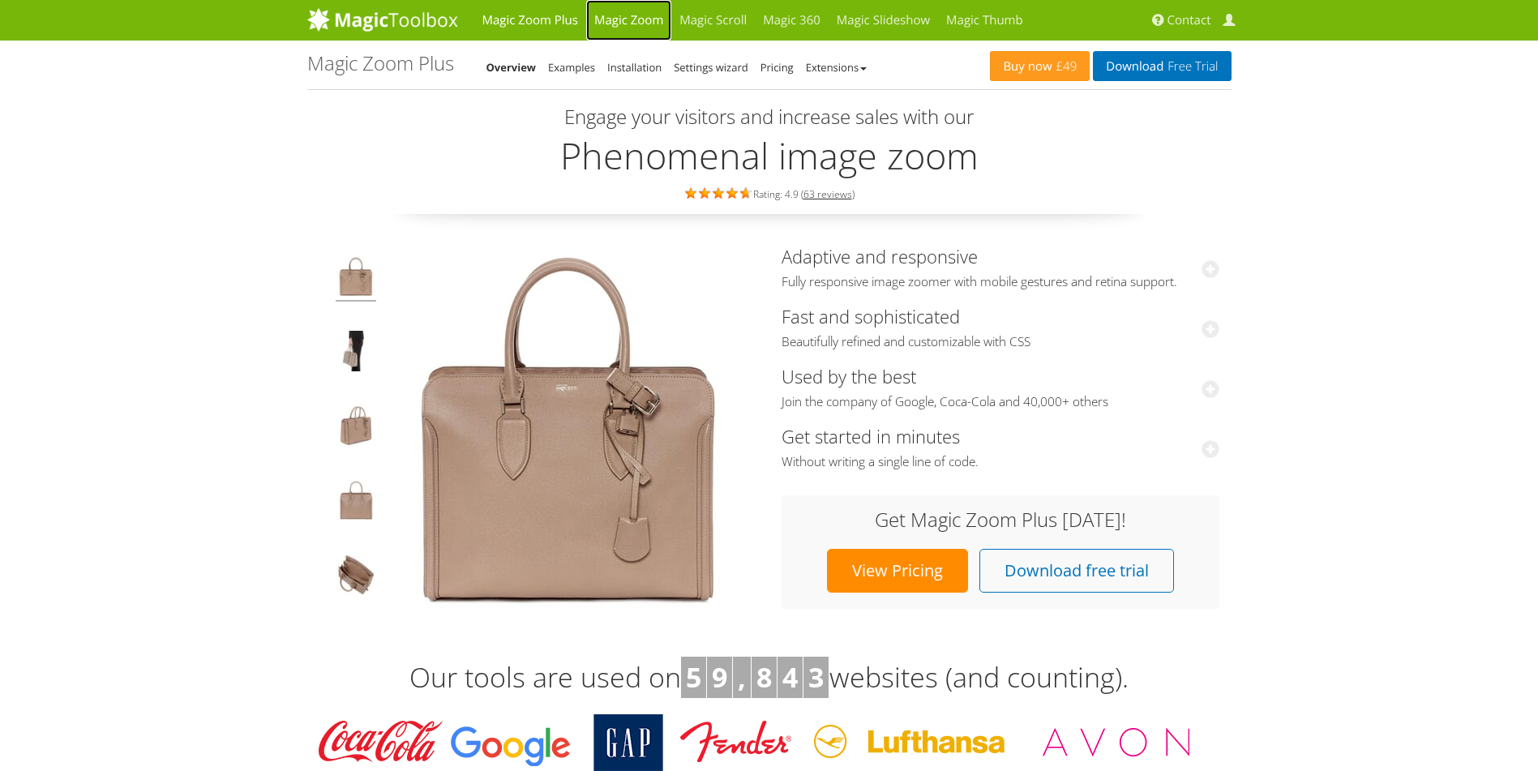
click at [619, 17] on link "Magic Zoom" at bounding box center [628, 20] width 85 height 41
